Goal: Information Seeking & Learning: Learn about a topic

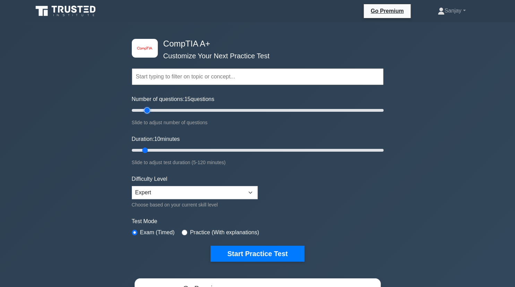
type input "15"
click at [145, 109] on input "Number of questions: 15 questions" at bounding box center [258, 110] width 252 height 8
click at [156, 149] on input "Duration: 15 minutes" at bounding box center [258, 150] width 252 height 8
type input "20"
click at [162, 147] on input "Duration: 20 minutes" at bounding box center [258, 150] width 252 height 8
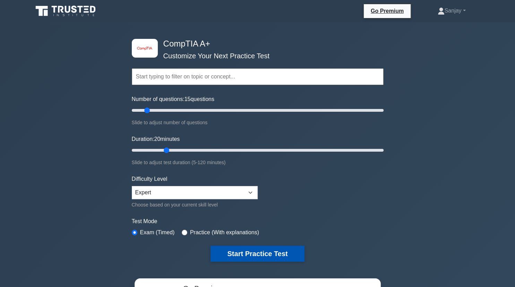
click at [235, 253] on button "Start Practice Test" at bounding box center [258, 254] width 94 height 16
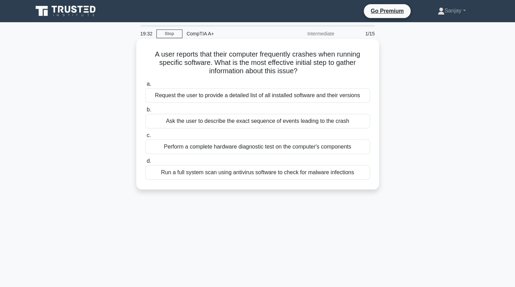
click at [243, 173] on div "Run a full system scan using antivirus software to check for malware infections" at bounding box center [257, 172] width 225 height 15
click at [145, 163] on input "d. Run a full system scan using antivirus software to check for malware infecti…" at bounding box center [145, 161] width 0 height 5
